Goal: Task Accomplishment & Management: Use online tool/utility

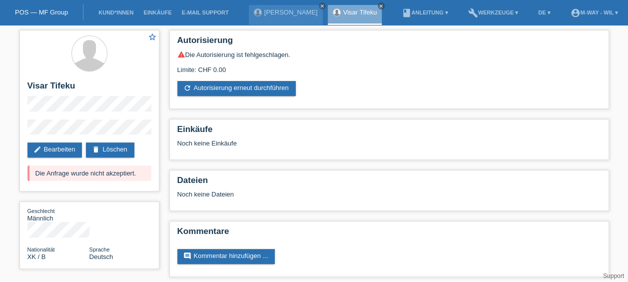
click at [38, 11] on link "POS — MF Group" at bounding box center [41, 11] width 53 height 7
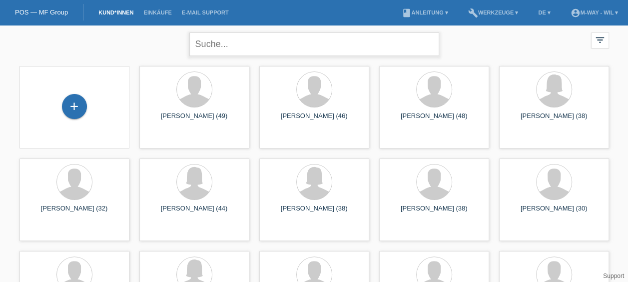
click at [229, 43] on input "text" at bounding box center [314, 43] width 250 height 23
type input "[PERSON_NAME]"
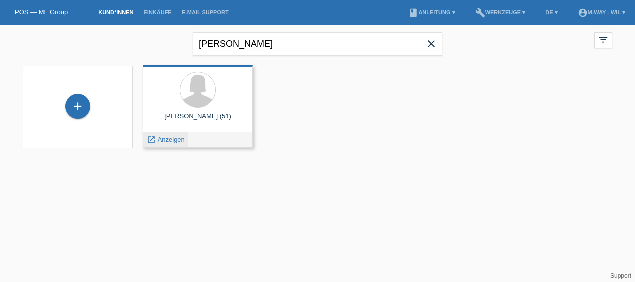
click at [163, 139] on span "Anzeigen" at bounding box center [171, 139] width 27 height 7
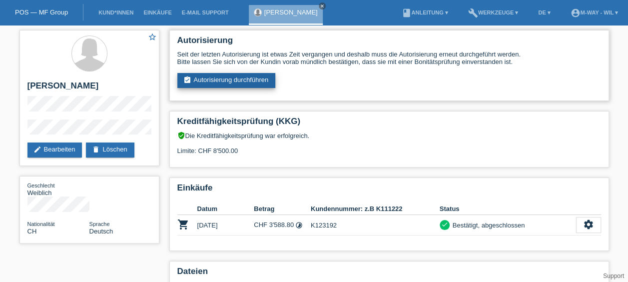
click at [226, 80] on link "assignment_turned_in Autorisierung durchführen" at bounding box center [226, 80] width 98 height 15
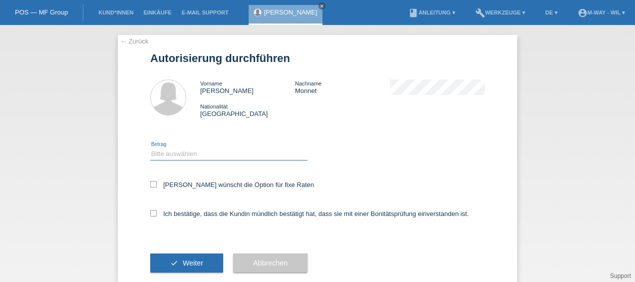
click at [162, 152] on select "Bitte auswählen CHF 1.00 - CHF 499.00 CHF 500.00 - CHF 1'999.00 CHF 2'000.00 - …" at bounding box center [228, 154] width 157 height 12
select select "3"
click at [150, 148] on select "Bitte auswählen CHF 1.00 - CHF 499.00 CHF 500.00 - CHF 1'999.00 CHF 2'000.00 - …" at bounding box center [228, 154] width 157 height 12
click at [150, 214] on icon at bounding box center [153, 213] width 6 height 6
click at [150, 214] on input "Ich bestätige, dass die Kundin mündlich bestätigt hat, dass sie mit einer Bonit…" at bounding box center [153, 213] width 6 height 6
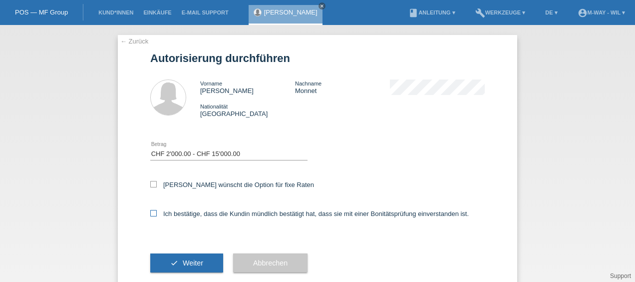
checkbox input "true"
click at [177, 261] on button "check Weiter" at bounding box center [186, 262] width 73 height 19
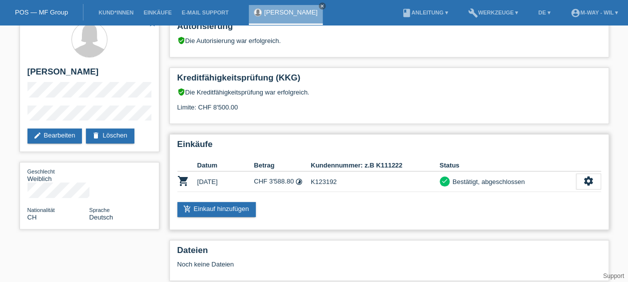
scroll to position [14, 0]
